Goal: Register for event/course

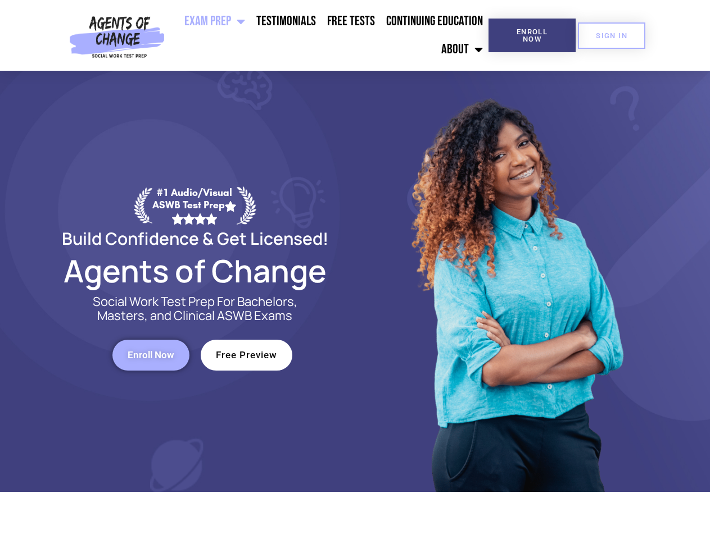
click at [355, 270] on div at bounding box center [515, 281] width 320 height 421
click at [329, 35] on ul "Exam Prep BSW Exam Prep: ASWB Bachelors Level Exam LMSW Exam Prep: ASWB Masters…" at bounding box center [328, 35] width 319 height 56
click at [532, 35] on span "Enroll Now" at bounding box center [531, 35] width 51 height 15
click at [611, 35] on span "SIGN IN" at bounding box center [611, 35] width 31 height 7
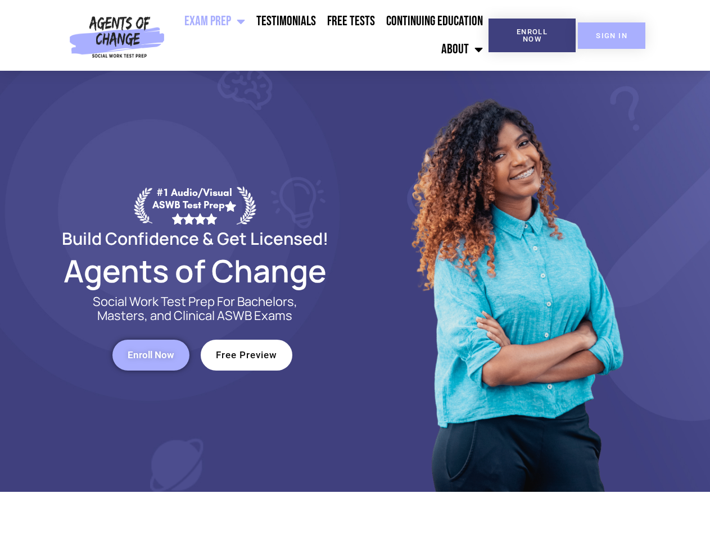
click at [611, 35] on span "SIGN IN" at bounding box center [611, 35] width 31 height 7
click at [151, 355] on span "Enroll Now" at bounding box center [151, 356] width 47 height 10
click at [246, 355] on span "Free Preview" at bounding box center [246, 356] width 61 height 10
